Goal: Task Accomplishment & Management: Use online tool/utility

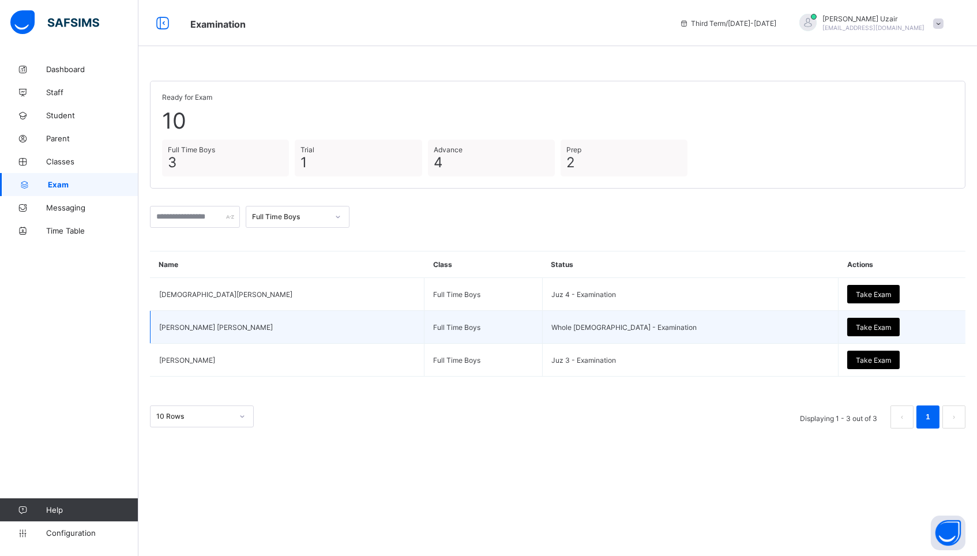
click at [856, 326] on span "Take Exam" at bounding box center [873, 327] width 35 height 9
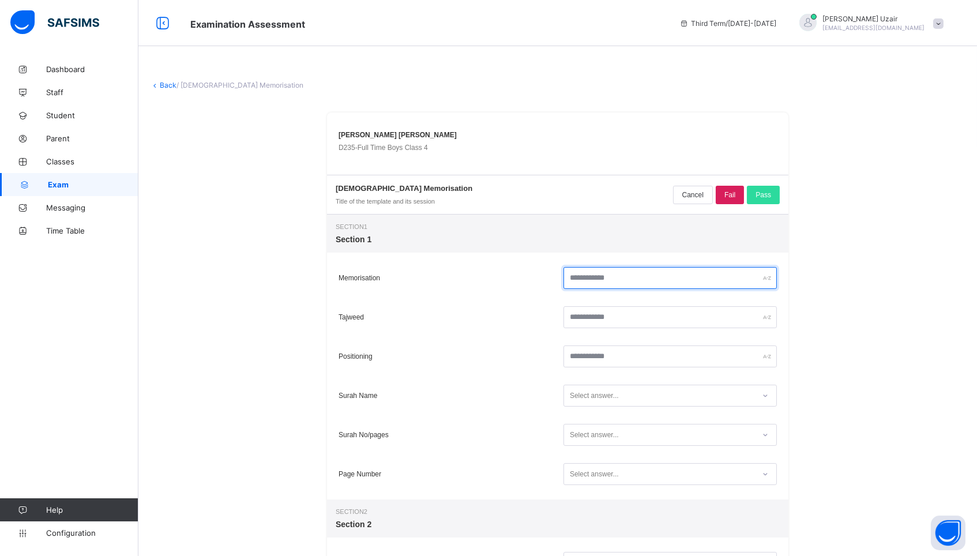
click at [610, 283] on input "text" at bounding box center [669, 278] width 213 height 22
click at [623, 284] on input "**" at bounding box center [669, 278] width 213 height 22
type input "*"
type input "**"
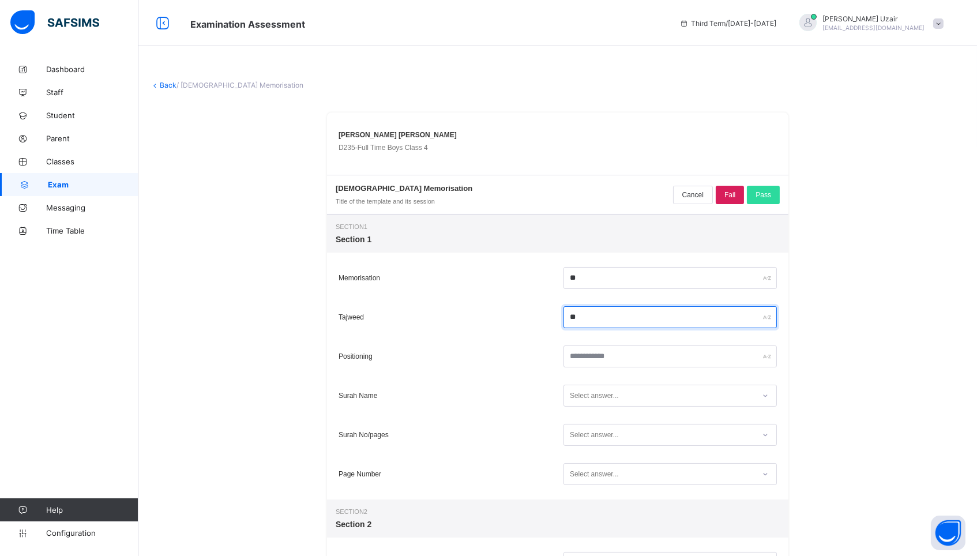
type input "*"
type input "**"
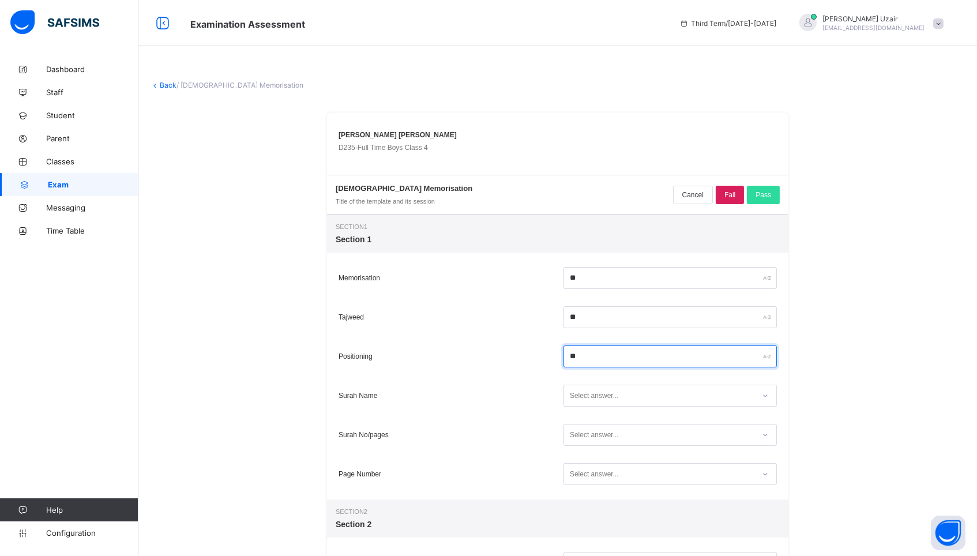
type input "**"
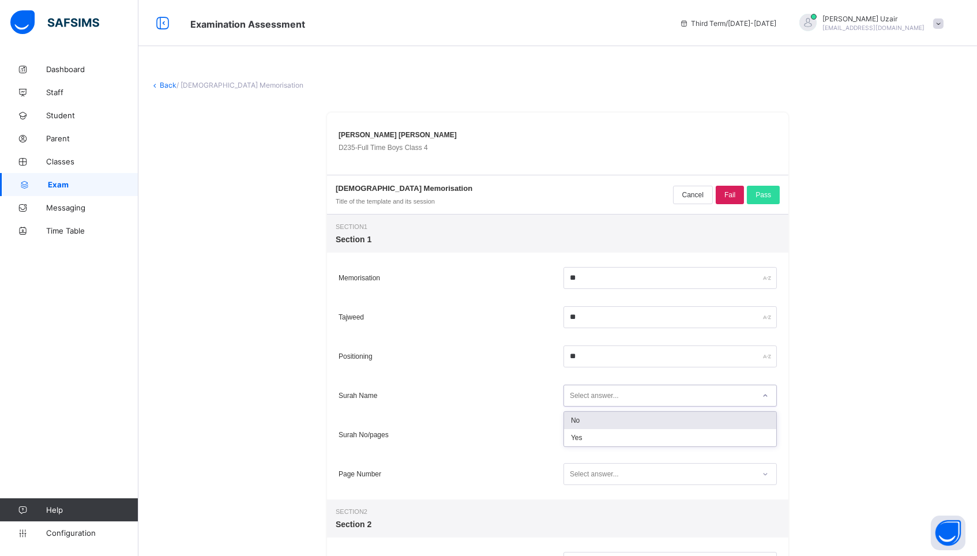
click at [682, 401] on div "Select answer..." at bounding box center [659, 396] width 190 height 16
click at [644, 432] on div "Yes" at bounding box center [670, 437] width 212 height 17
click at [644, 432] on div "Select answer..." at bounding box center [659, 435] width 190 height 16
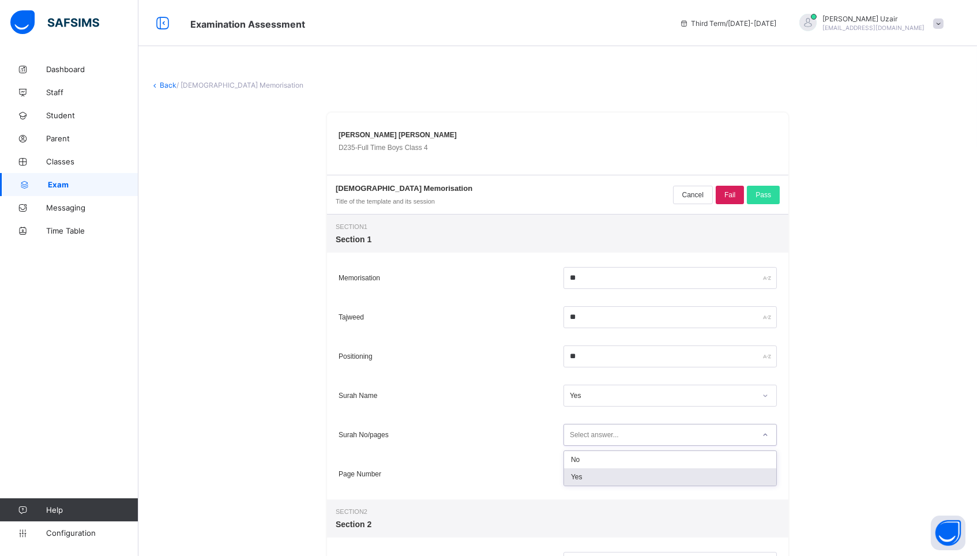
click at [634, 475] on div "Yes" at bounding box center [670, 476] width 212 height 17
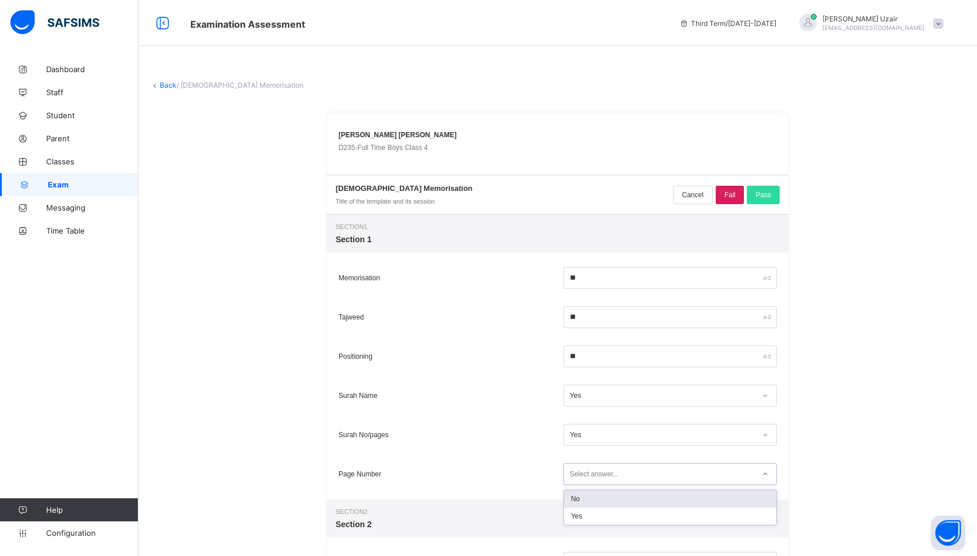
click at [634, 475] on div "Select answer..." at bounding box center [659, 474] width 190 height 16
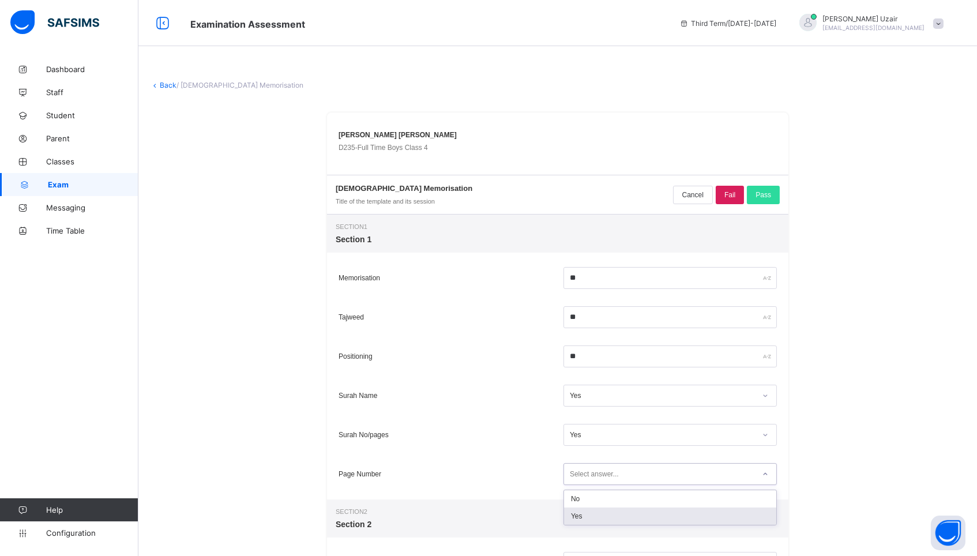
click at [629, 520] on div "Yes" at bounding box center [670, 515] width 212 height 17
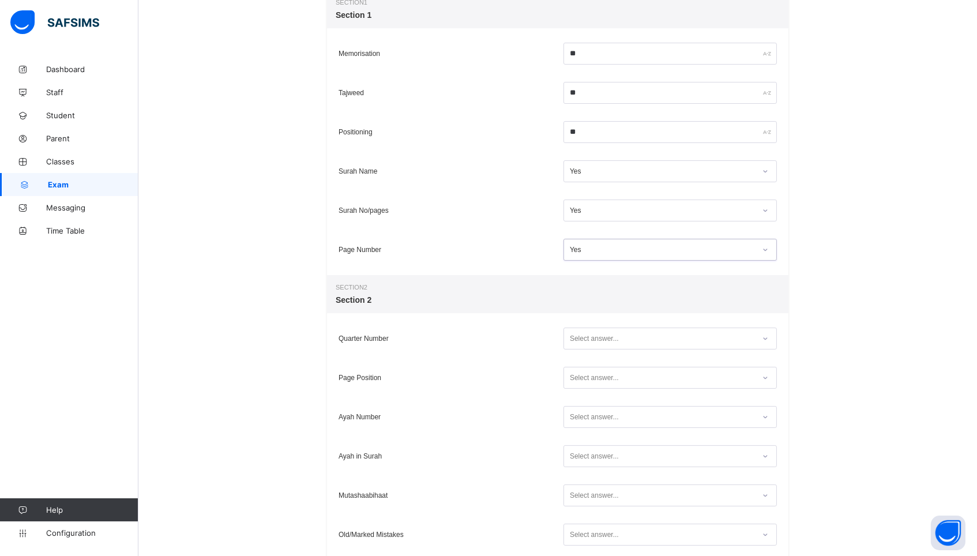
scroll to position [225, 0]
click at [626, 336] on div "Select answer..." at bounding box center [659, 338] width 190 height 16
click at [625, 374] on div "Yes" at bounding box center [670, 379] width 212 height 17
click at [625, 374] on div "Select answer..." at bounding box center [659, 377] width 190 height 16
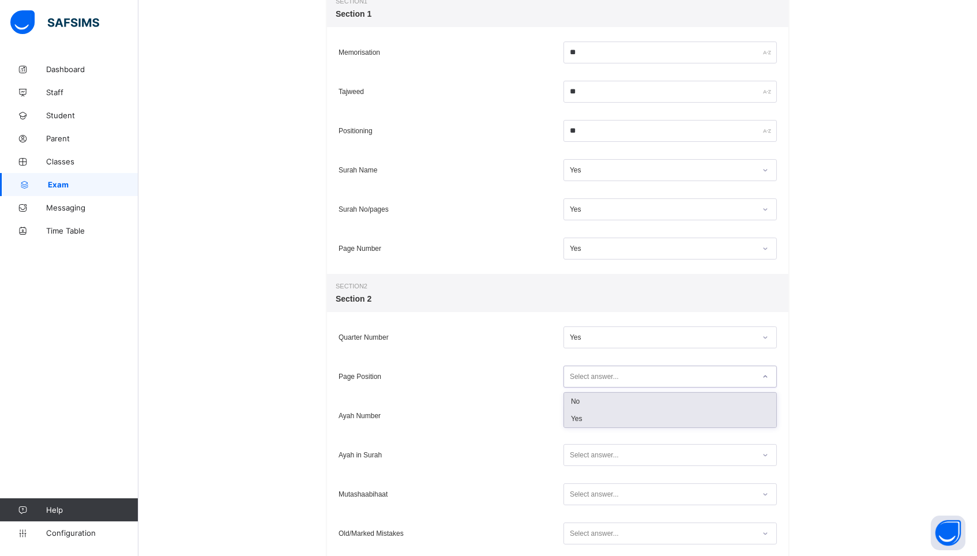
click at [623, 413] on div "Yes" at bounding box center [670, 418] width 212 height 17
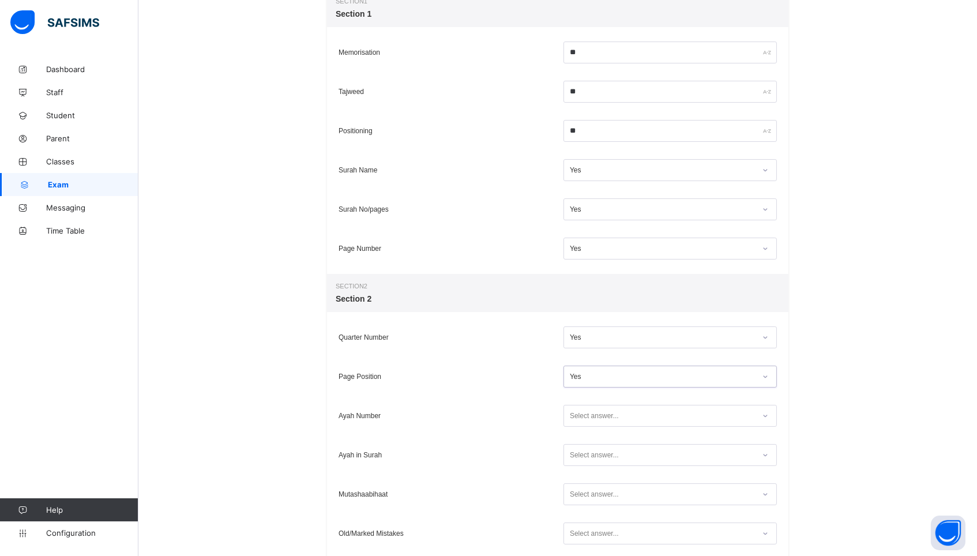
click at [623, 406] on div "Select answer..." at bounding box center [669, 416] width 213 height 22
click at [616, 461] on div "Yes" at bounding box center [670, 457] width 212 height 17
click at [619, 457] on div "Select answer..." at bounding box center [659, 455] width 190 height 16
click at [614, 496] on div "Yes" at bounding box center [670, 496] width 212 height 17
click at [614, 496] on div "Select answer..." at bounding box center [594, 494] width 49 height 22
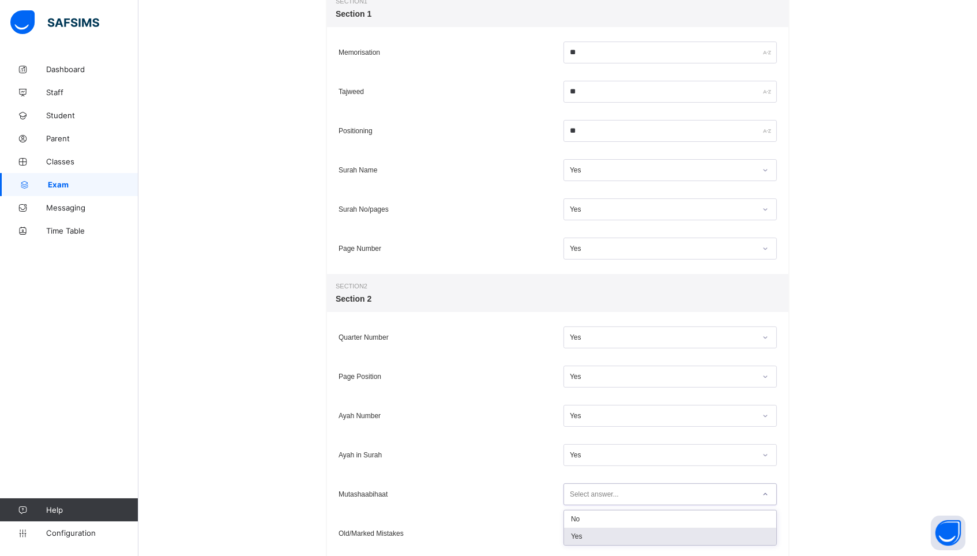
click at [608, 539] on div "Yes" at bounding box center [670, 536] width 212 height 17
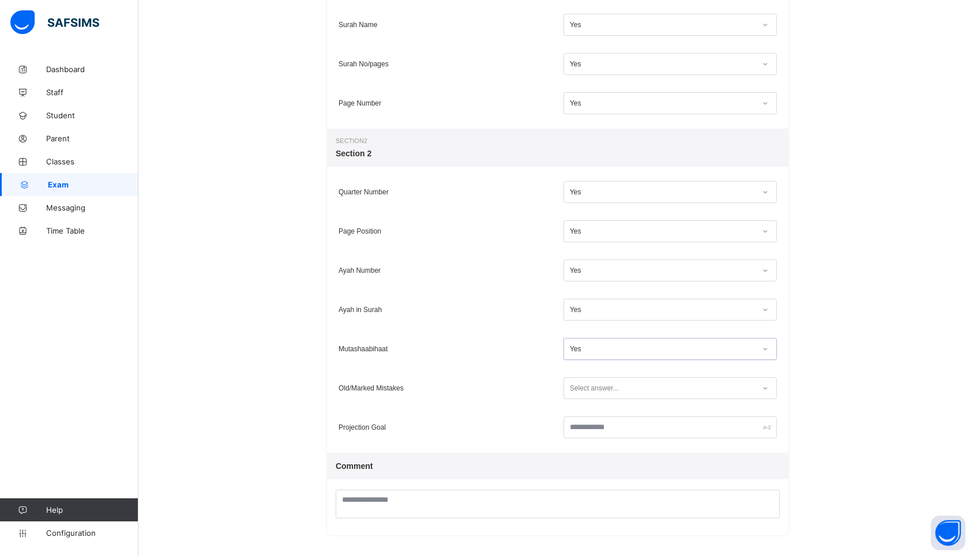
scroll to position [370, 0]
click at [599, 390] on div "Select answer..." at bounding box center [594, 389] width 49 height 22
click at [585, 432] on div "Yes" at bounding box center [670, 430] width 212 height 17
click at [585, 432] on input "text" at bounding box center [669, 428] width 213 height 22
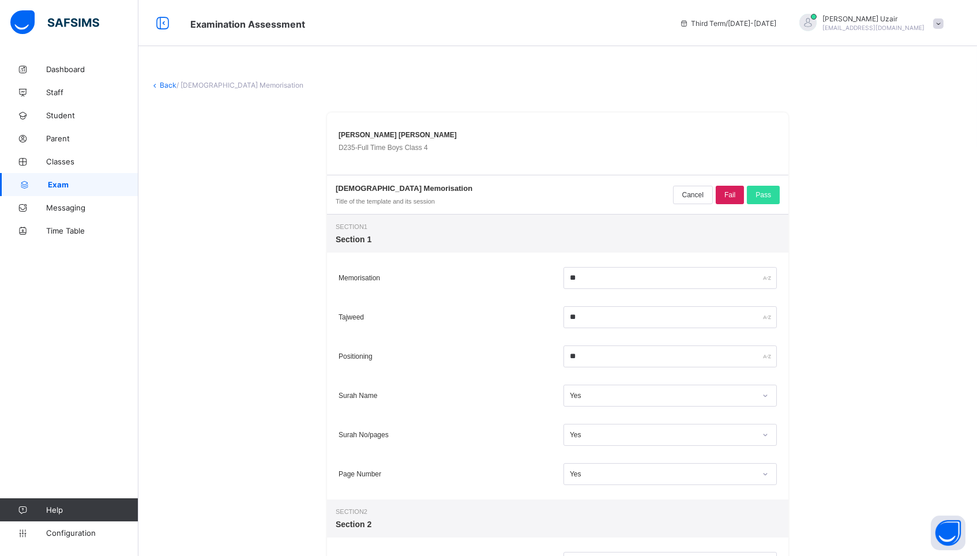
scroll to position [0, 0]
type input "*****"
click at [758, 195] on span "Pass" at bounding box center [763, 195] width 16 height 8
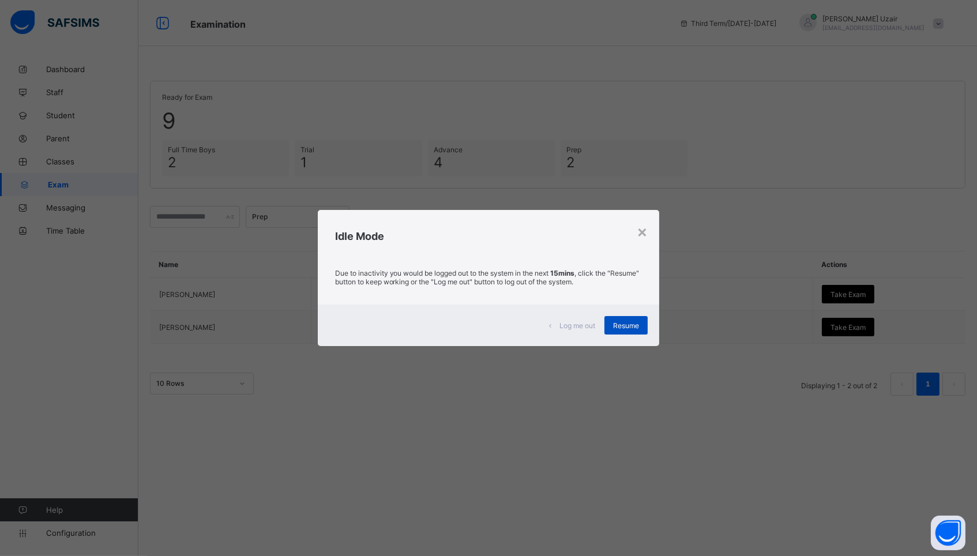
click at [627, 324] on span "Resume" at bounding box center [626, 325] width 26 height 9
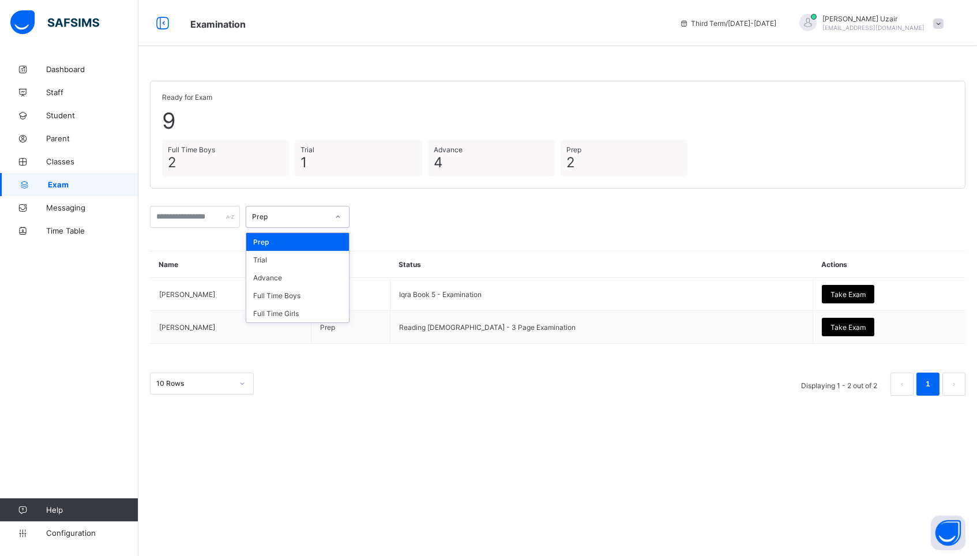
click at [317, 214] on div "Prep" at bounding box center [290, 217] width 76 height 9
click at [303, 289] on div "Full Time Boys" at bounding box center [297, 296] width 103 height 18
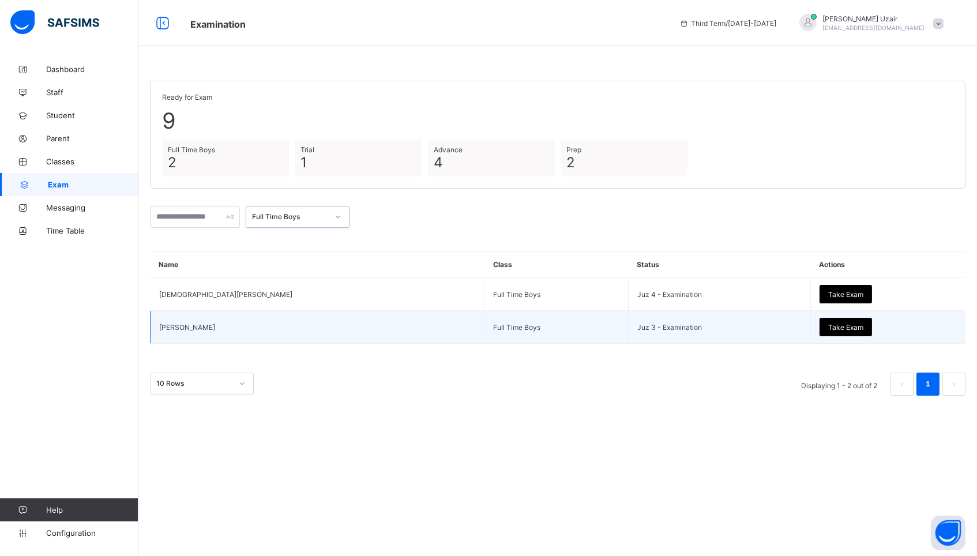
click at [810, 337] on td "Take Exam" at bounding box center [887, 327] width 155 height 33
click at [819, 320] on div "Take Exam" at bounding box center [845, 327] width 52 height 18
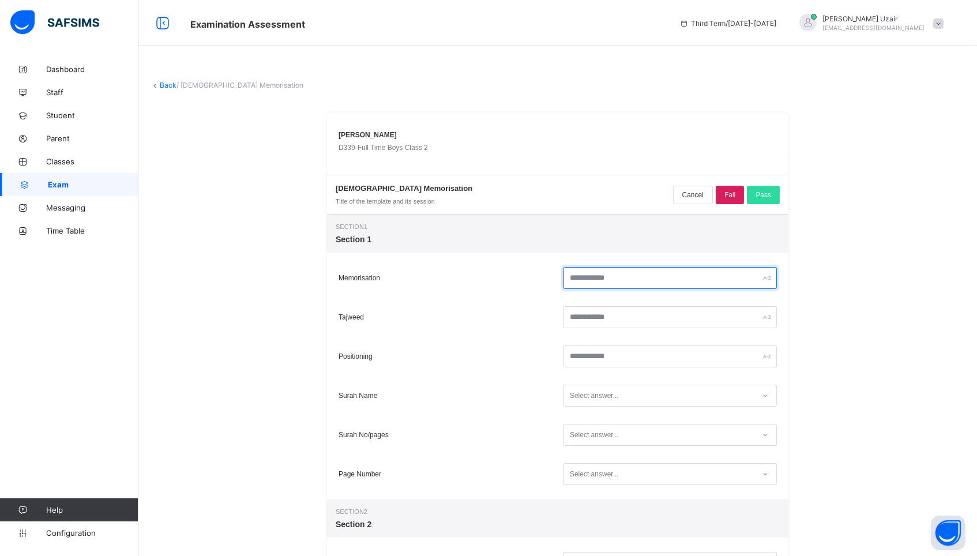
click at [673, 276] on input "text" at bounding box center [669, 278] width 213 height 22
type input "**"
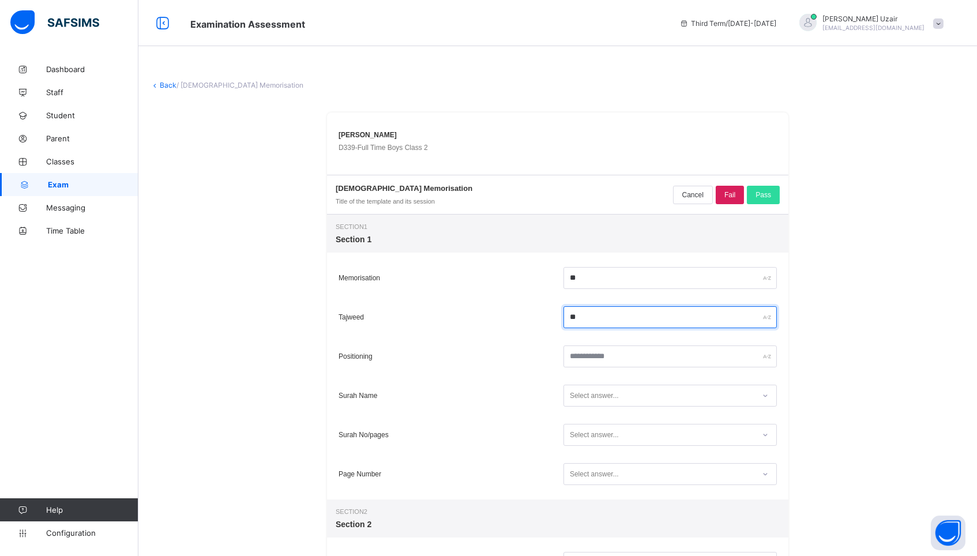
type input "**"
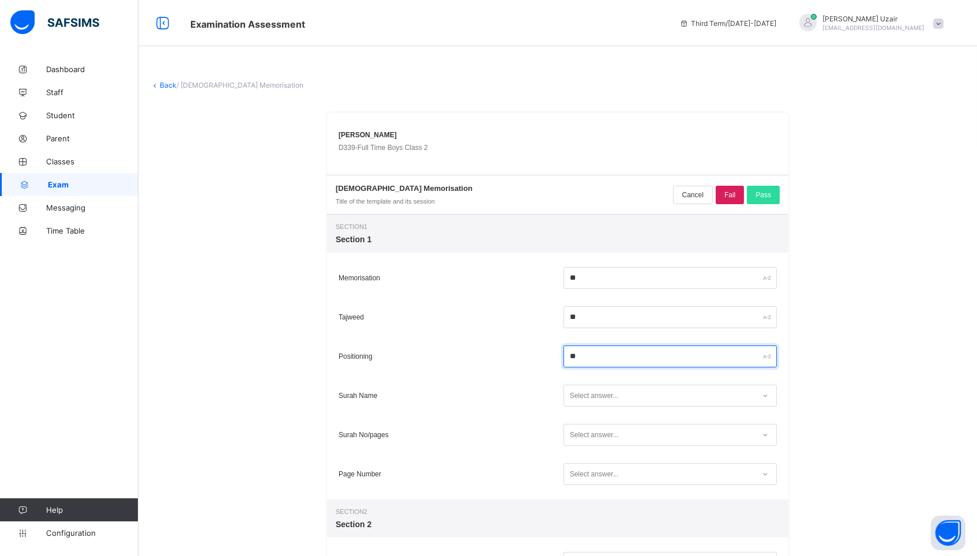
type input "**"
click at [633, 383] on div "Select answer..." at bounding box center [669, 396] width 219 height 28
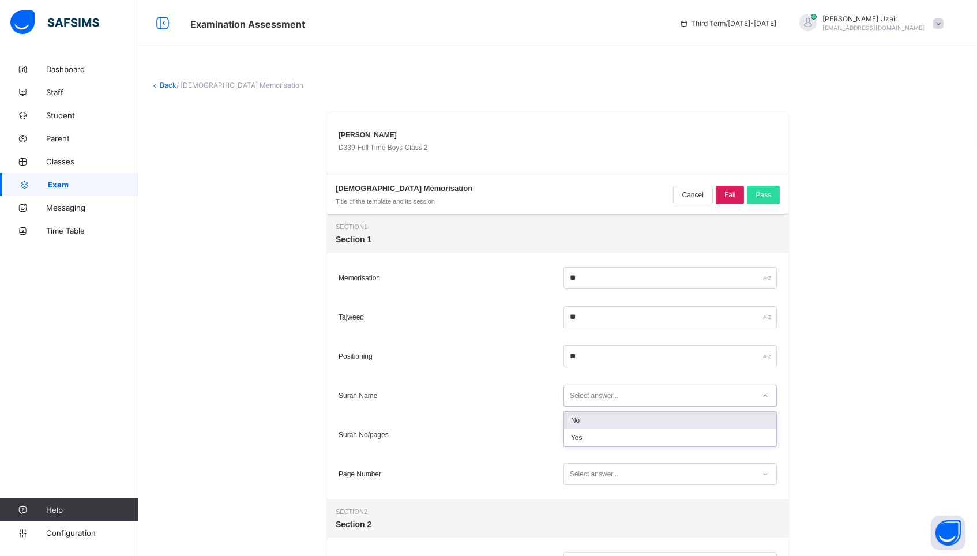
click at [630, 394] on div "Select answer..." at bounding box center [659, 396] width 190 height 16
click at [614, 440] on div "Yes" at bounding box center [670, 437] width 212 height 17
click at [614, 440] on div "Select answer..." at bounding box center [594, 435] width 49 height 22
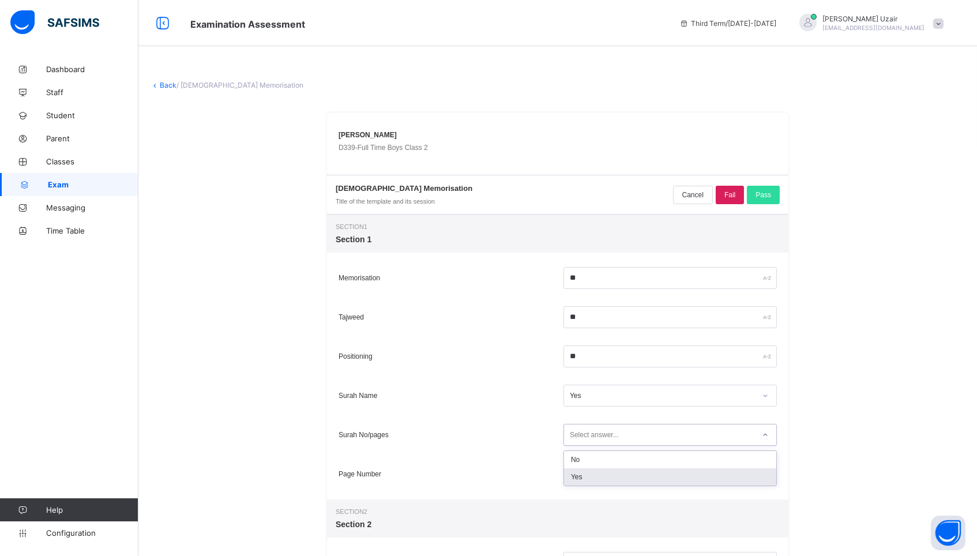
click at [601, 476] on div "Yes" at bounding box center [670, 476] width 212 height 17
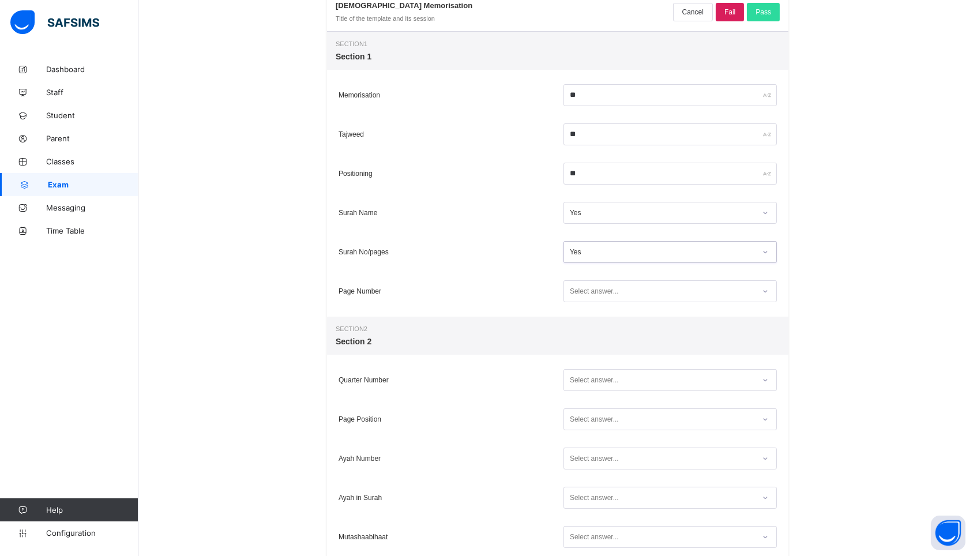
scroll to position [187, 0]
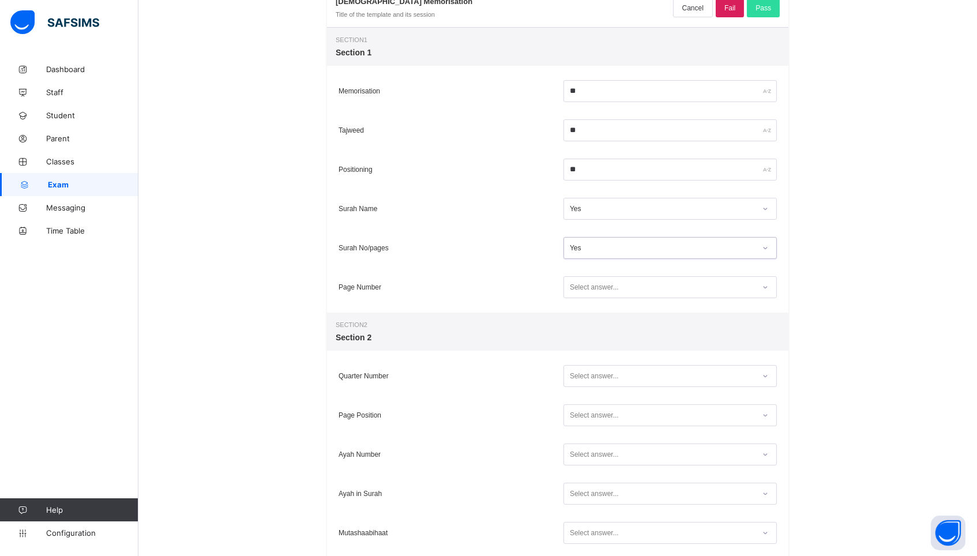
click at [600, 280] on div "Select answer..." at bounding box center [594, 287] width 49 height 22
click at [597, 329] on div "Yes" at bounding box center [670, 329] width 212 height 17
click at [605, 376] on div "Select answer..." at bounding box center [594, 376] width 49 height 22
click at [602, 419] on div "Yes" at bounding box center [670, 417] width 212 height 17
click at [602, 419] on div "Select answer..." at bounding box center [594, 415] width 49 height 22
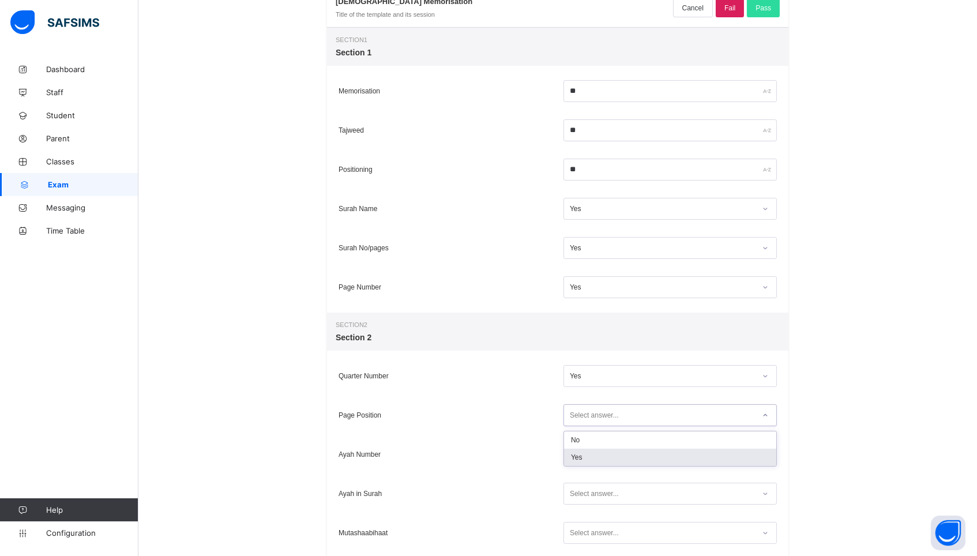
click at [599, 452] on div "Yes" at bounding box center [670, 457] width 212 height 17
click at [599, 452] on div "Select answer..." at bounding box center [594, 454] width 49 height 22
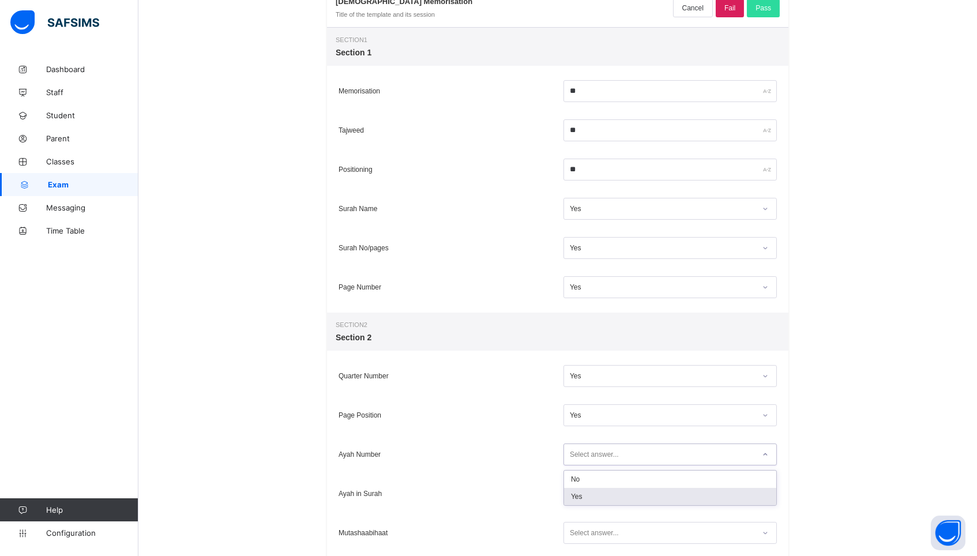
click at [593, 488] on div "Yes" at bounding box center [670, 496] width 212 height 17
click at [592, 493] on div "Select answer..." at bounding box center [594, 494] width 49 height 22
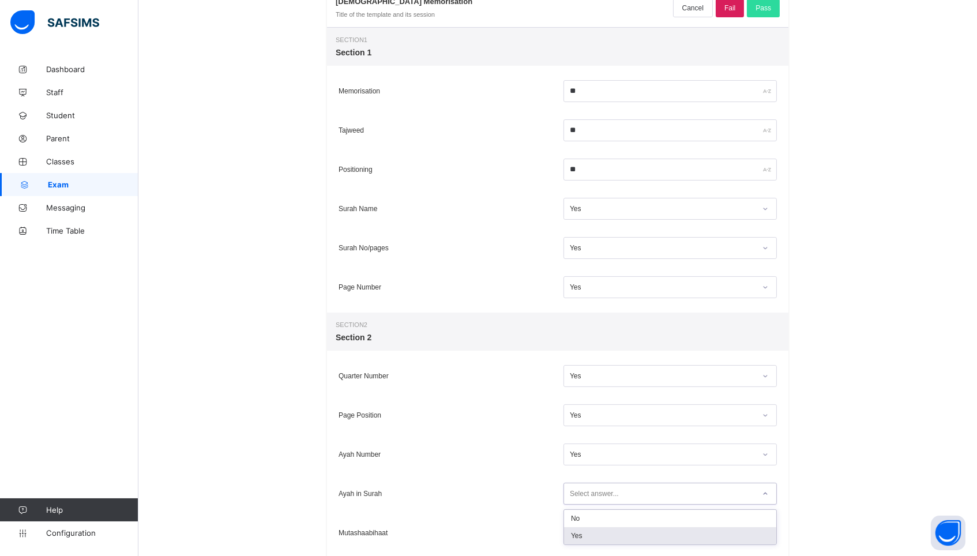
click at [586, 533] on div "Yes" at bounding box center [670, 535] width 212 height 17
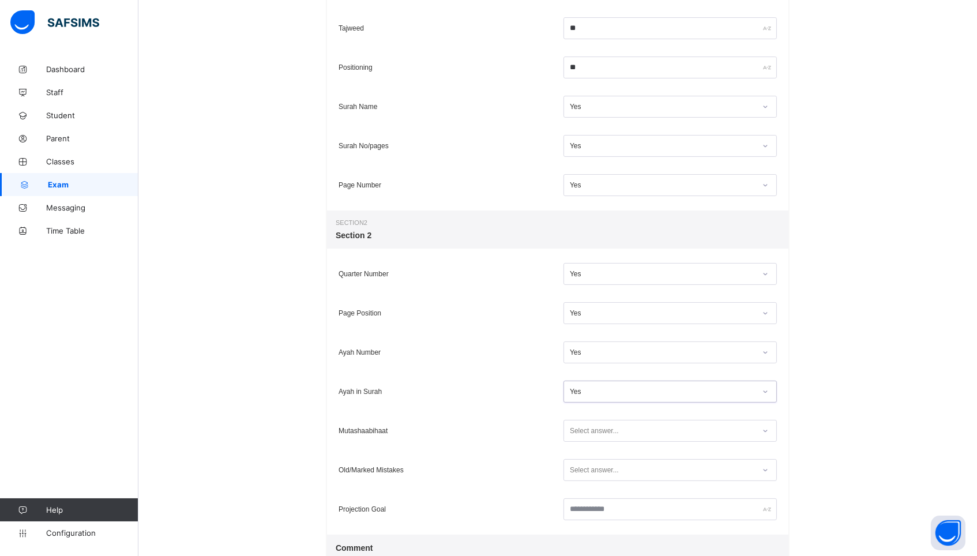
scroll to position [290, 0]
click at [598, 429] on div "Select answer..." at bounding box center [594, 430] width 49 height 22
click at [594, 467] on div "Yes" at bounding box center [670, 471] width 212 height 17
click at [597, 466] on div "Select answer..." at bounding box center [594, 469] width 49 height 22
click at [593, 514] on div "Yes" at bounding box center [670, 510] width 212 height 17
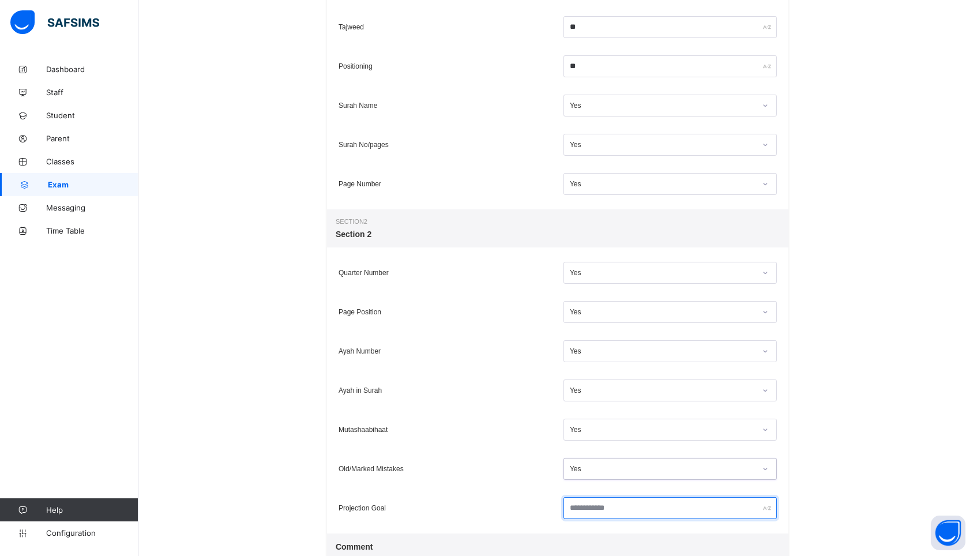
click at [597, 508] on input "text" at bounding box center [669, 508] width 213 height 22
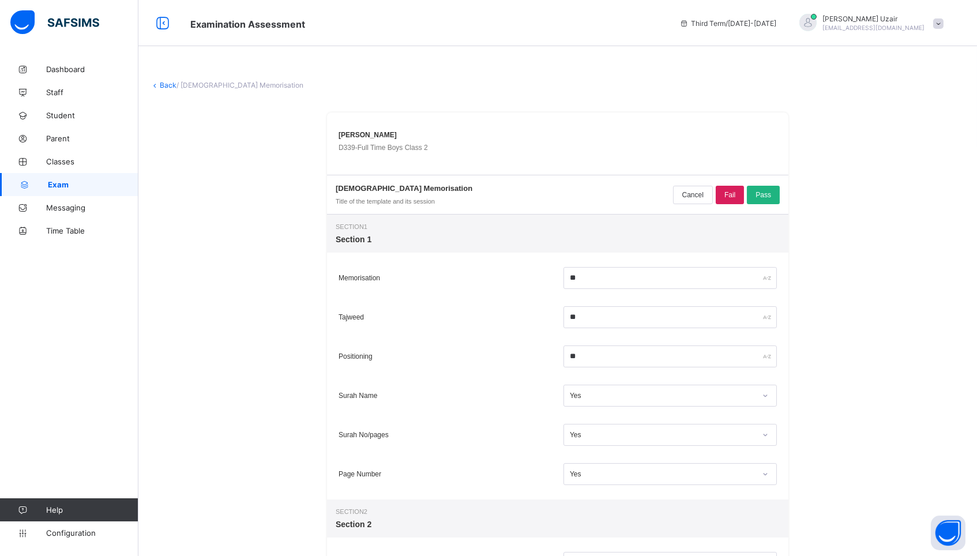
scroll to position [0, 0]
type input "******"
click at [770, 197] on span "Pass" at bounding box center [763, 195] width 16 height 8
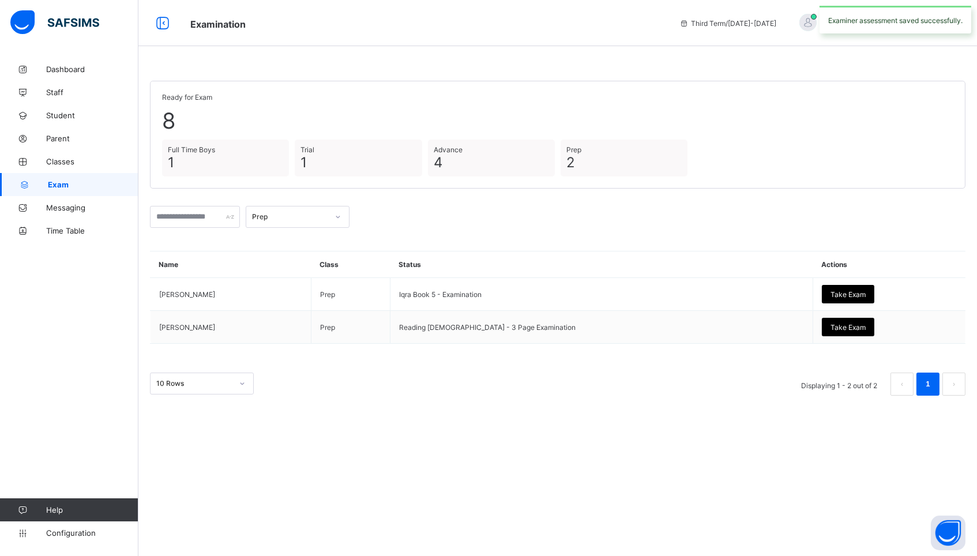
click at [344, 208] on div at bounding box center [338, 217] width 20 height 18
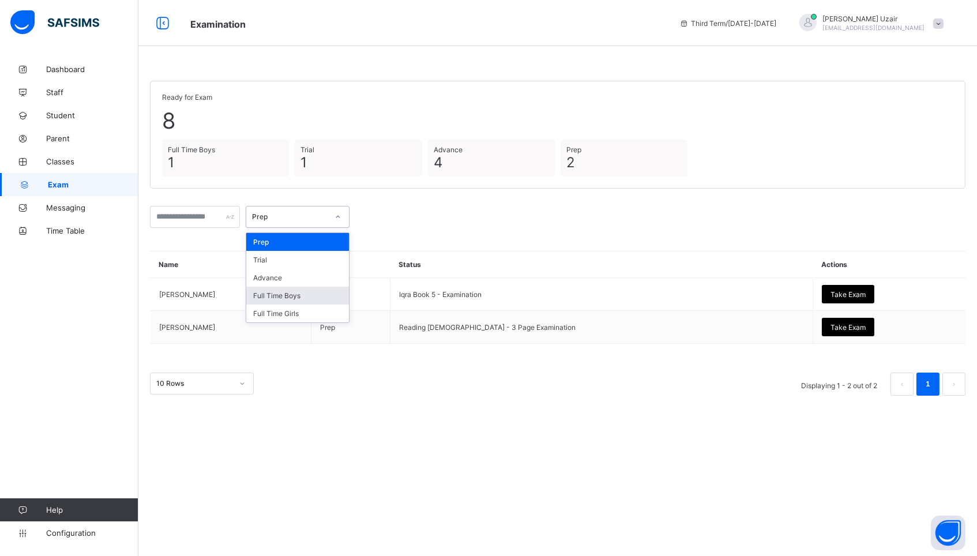
click at [308, 295] on div "Full Time Boys" at bounding box center [297, 296] width 103 height 18
